Goal: Task Accomplishment & Management: Manage account settings

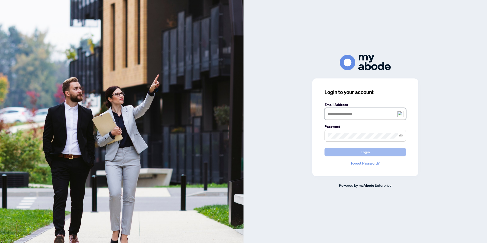
type input "**********"
click at [361, 154] on span "Login" at bounding box center [365, 152] width 9 height 8
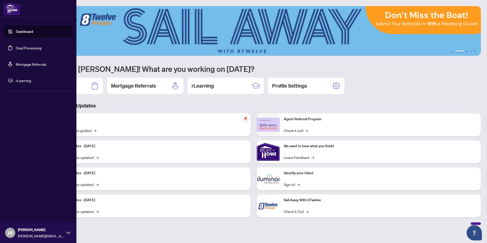
click at [24, 82] on span "rLearning" at bounding box center [42, 81] width 53 height 6
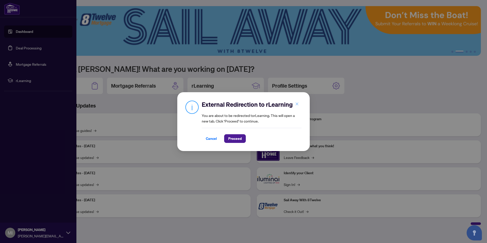
click at [296, 103] on icon "close" at bounding box center [297, 104] width 4 height 4
